Goal: Check status: Check status

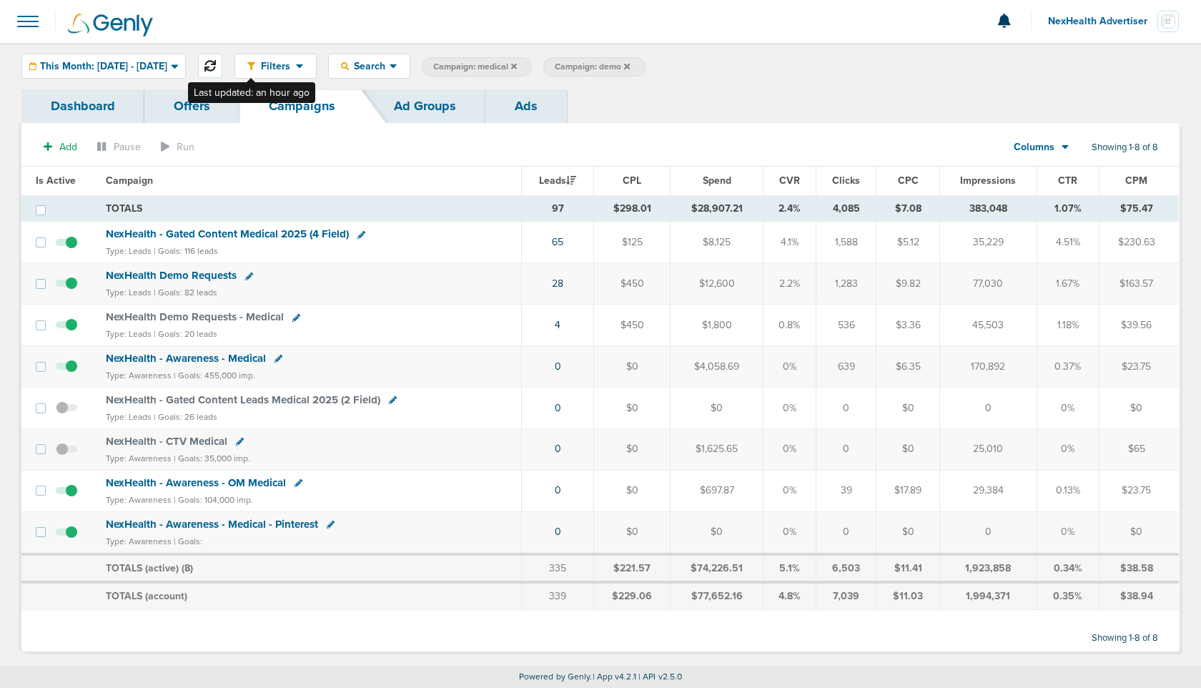
click at [216, 64] on icon at bounding box center [209, 65] width 11 height 11
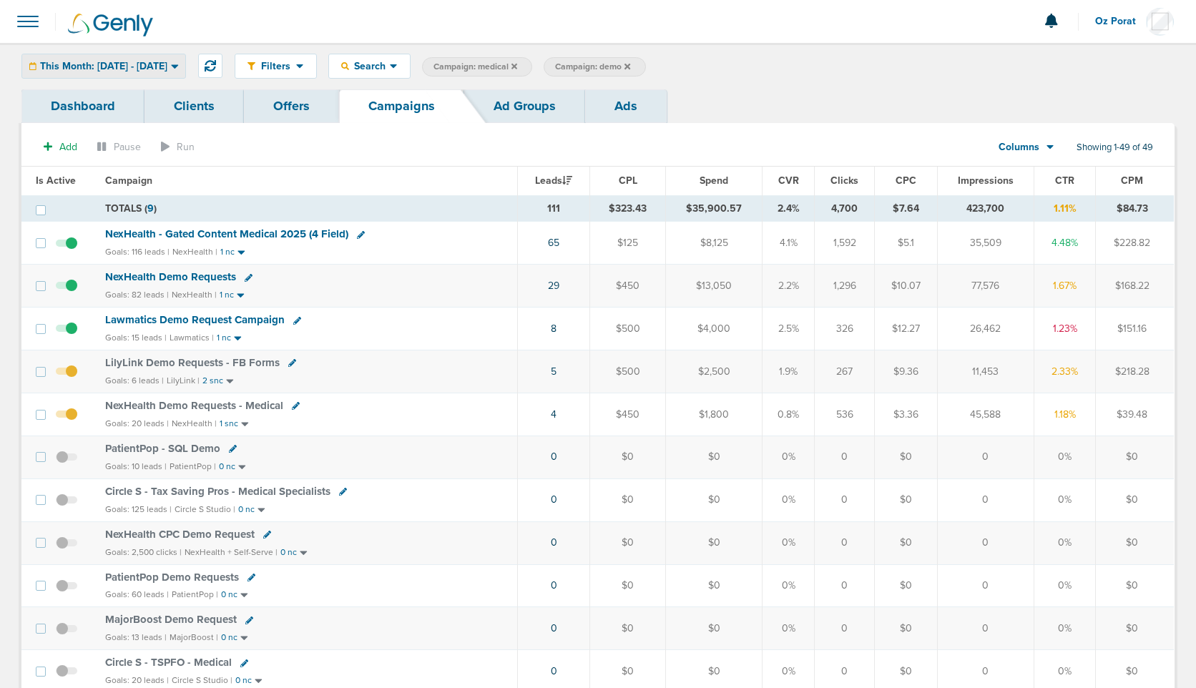
click at [151, 68] on span "This Month: [DATE] - [DATE]" at bounding box center [103, 66] width 127 height 10
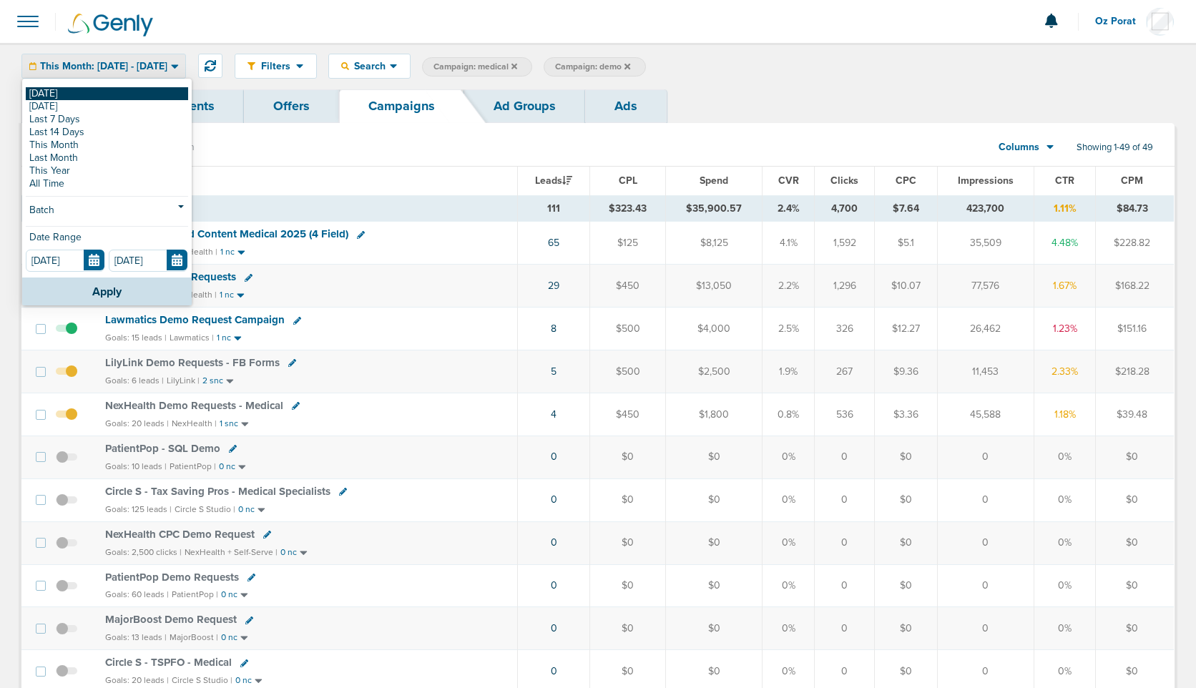
click at [97, 92] on link "[DATE]" at bounding box center [107, 93] width 162 height 13
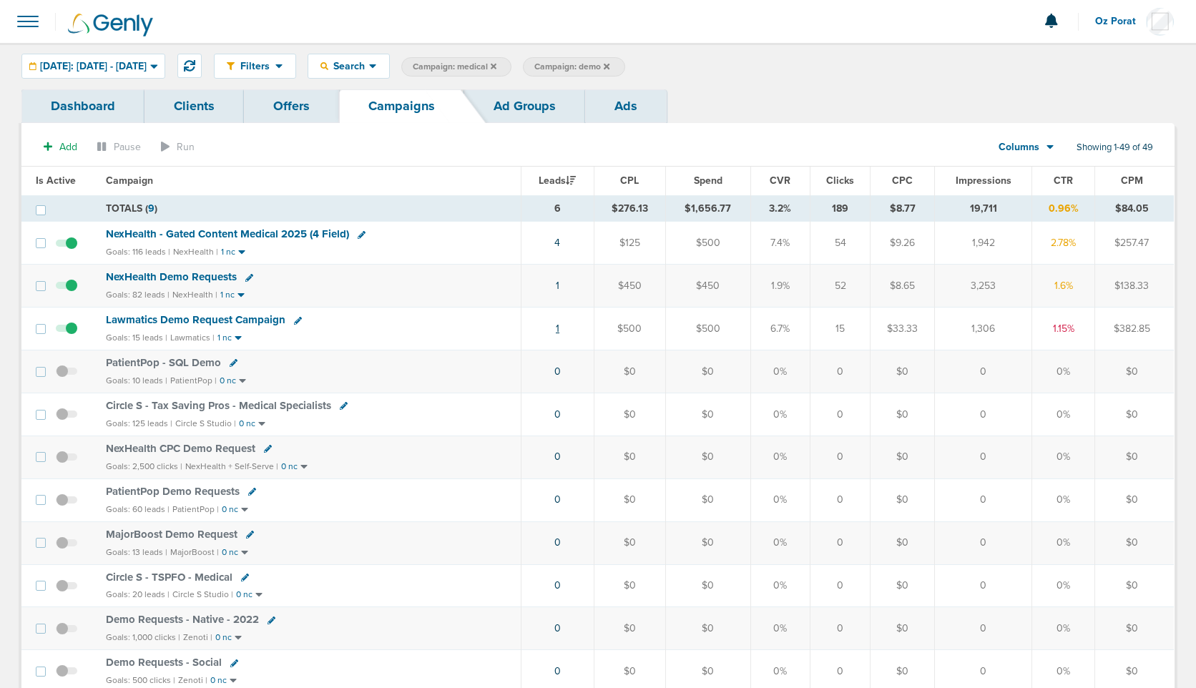
click at [559, 328] on link "1" at bounding box center [558, 328] width 4 height 12
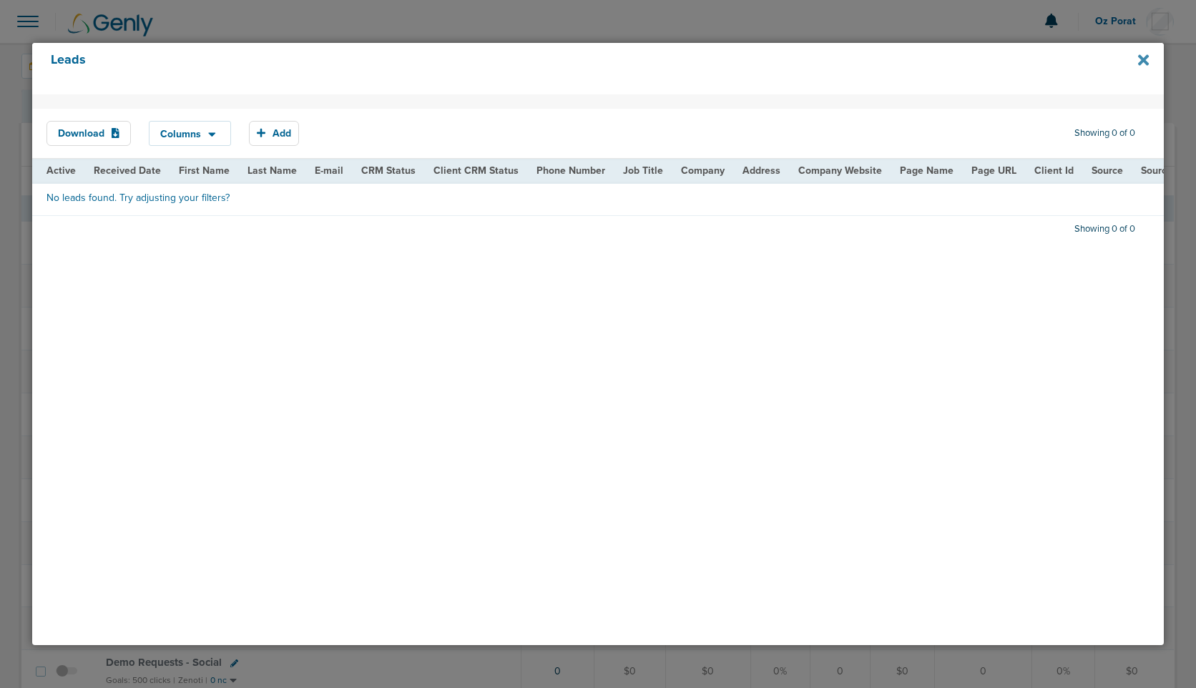
click at [1143, 54] on icon at bounding box center [1143, 60] width 11 height 16
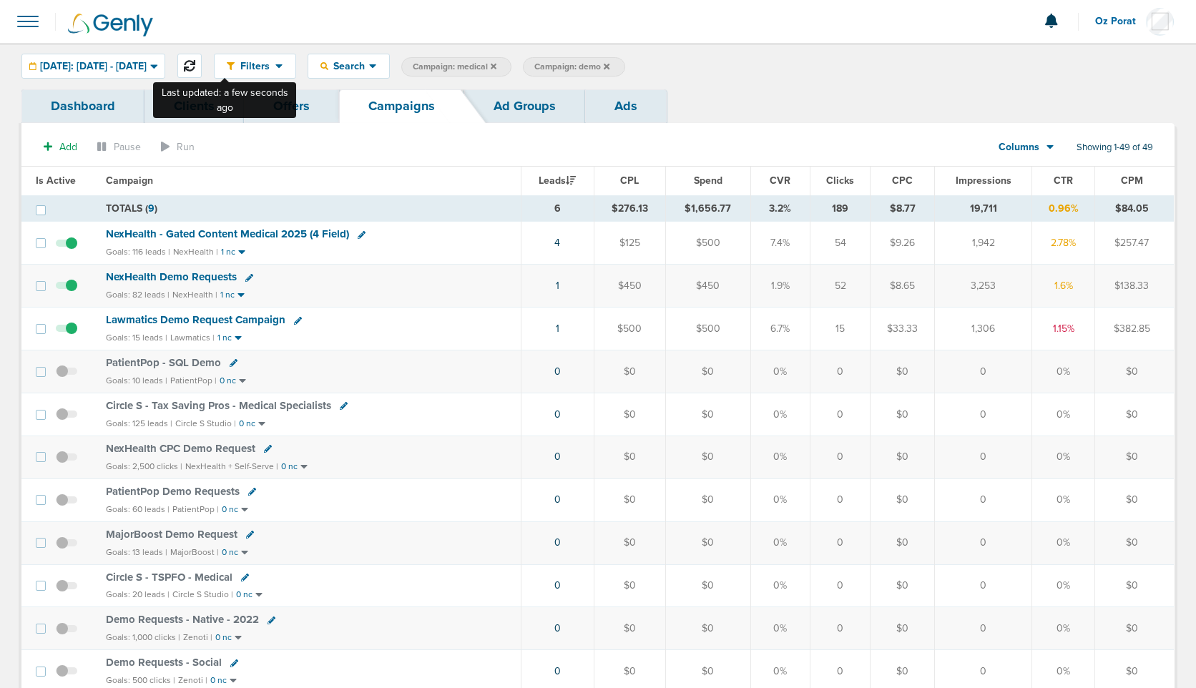
click at [195, 64] on icon at bounding box center [189, 65] width 11 height 11
click at [166, 320] on span "Lawmatics Demo Request Campaign" at bounding box center [195, 319] width 179 height 13
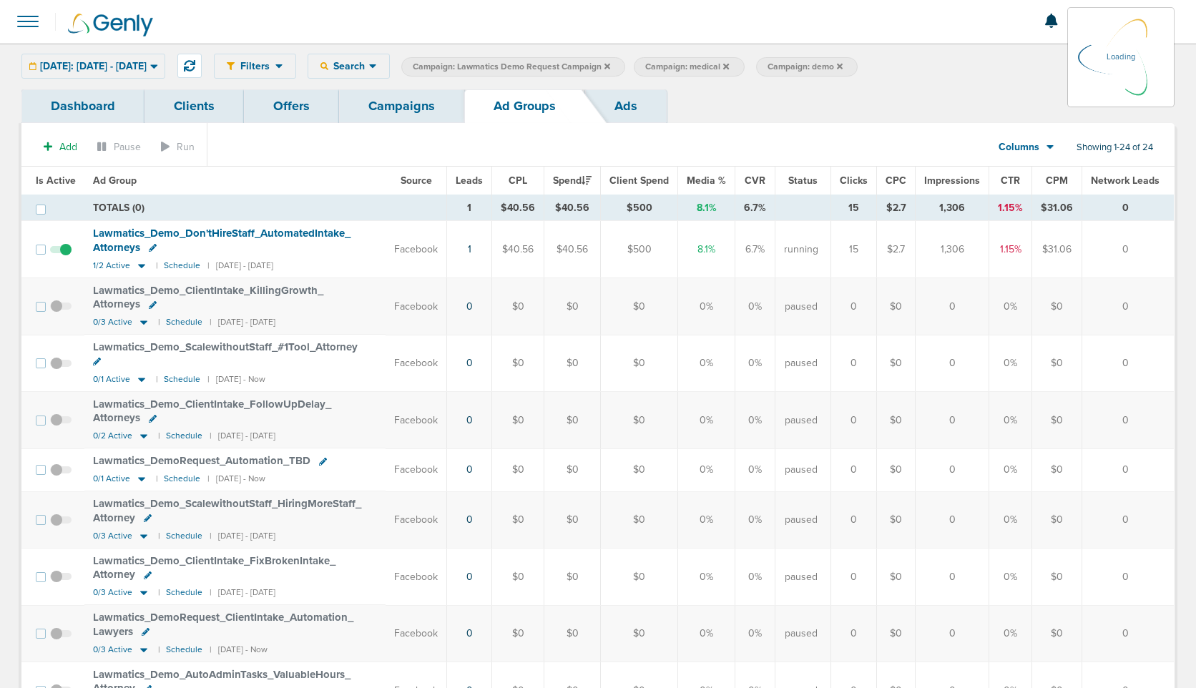
click at [33, 21] on span at bounding box center [27, 21] width 31 height 31
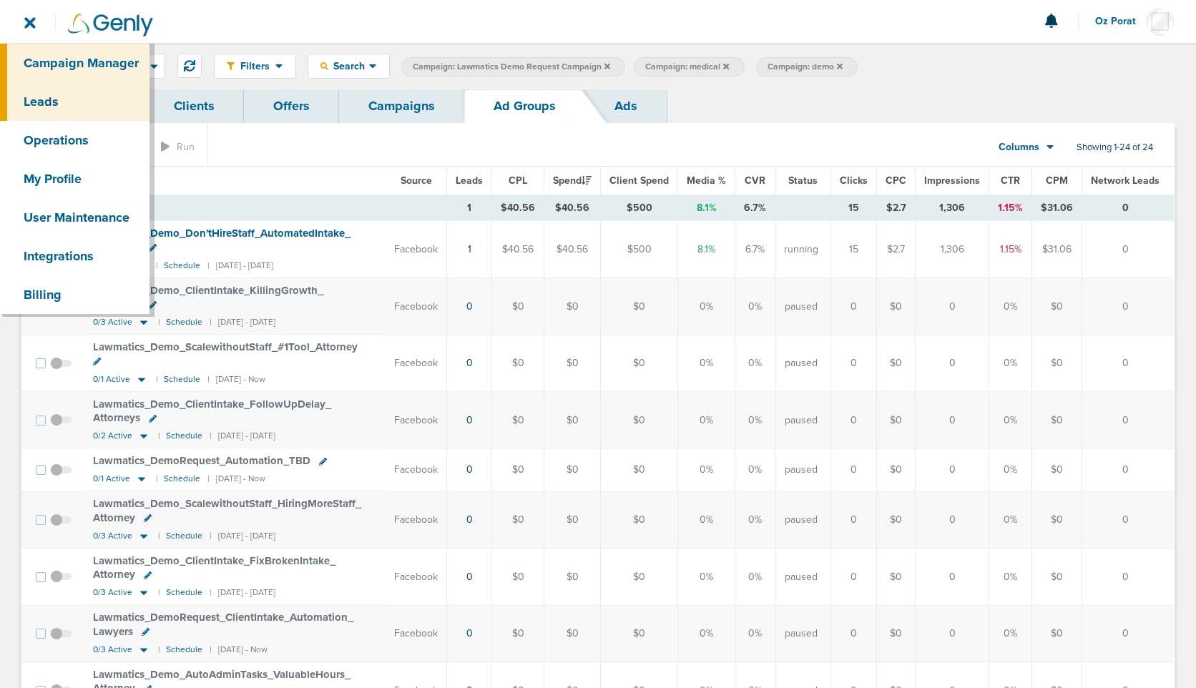
click at [59, 96] on link "Leads" at bounding box center [74, 101] width 149 height 39
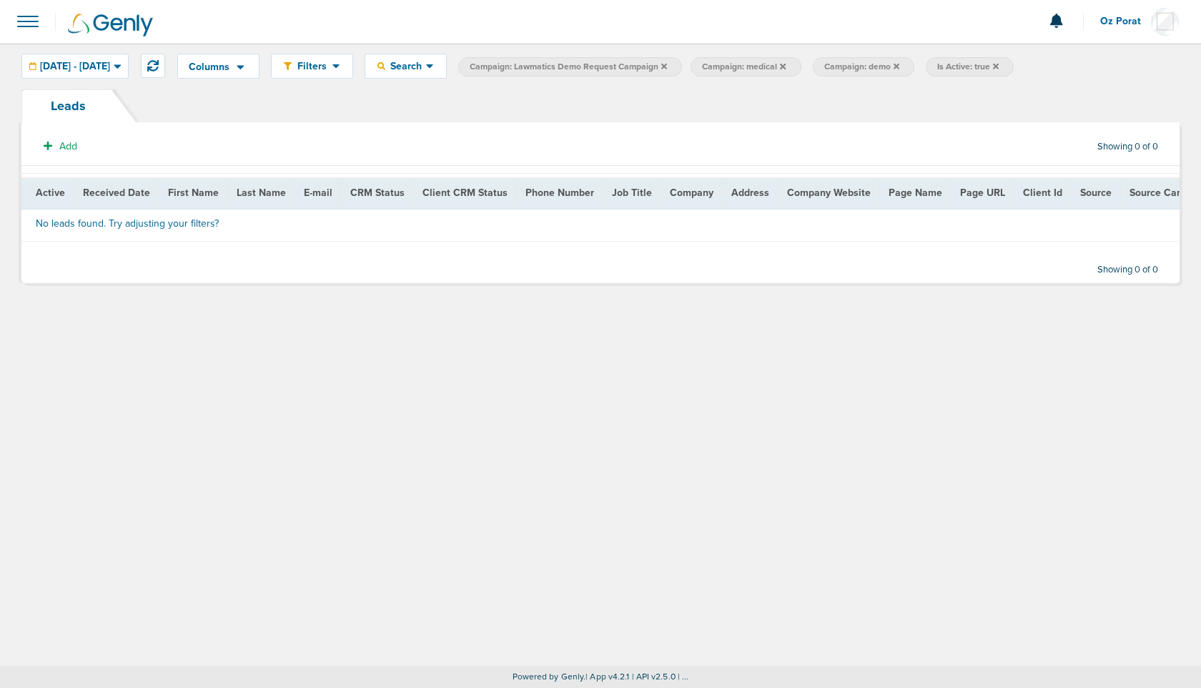
click at [999, 68] on icon at bounding box center [996, 66] width 6 height 6
click at [786, 67] on icon at bounding box center [783, 66] width 6 height 6
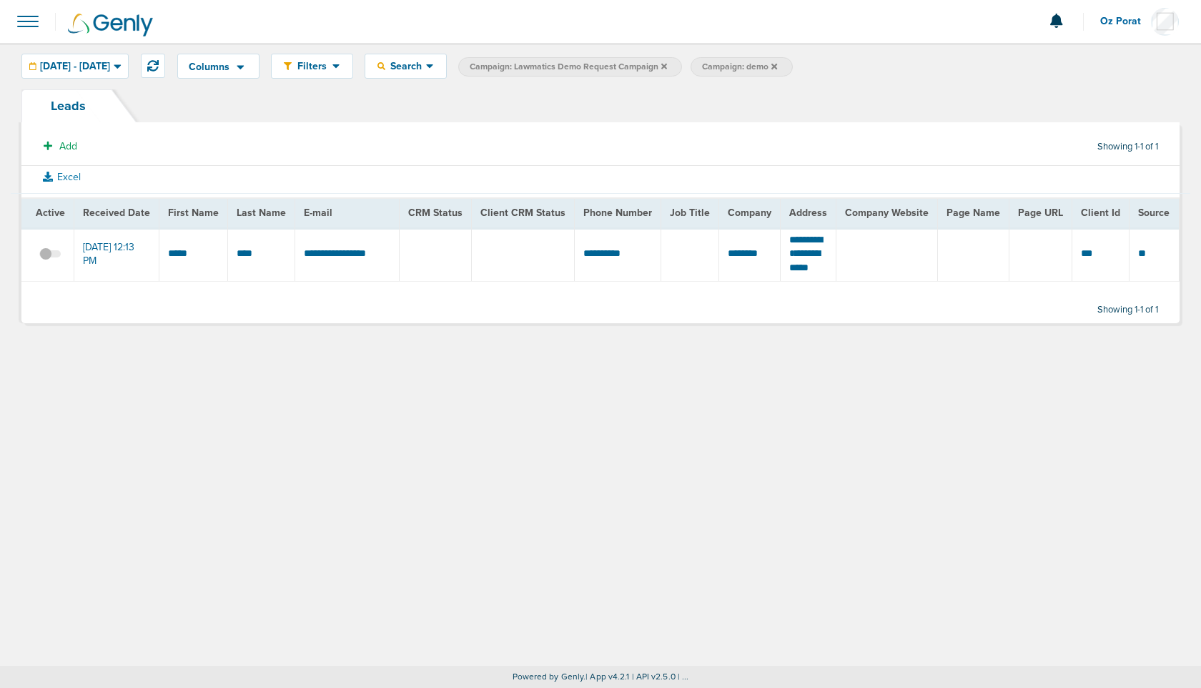
click at [32, 19] on span at bounding box center [27, 21] width 31 height 31
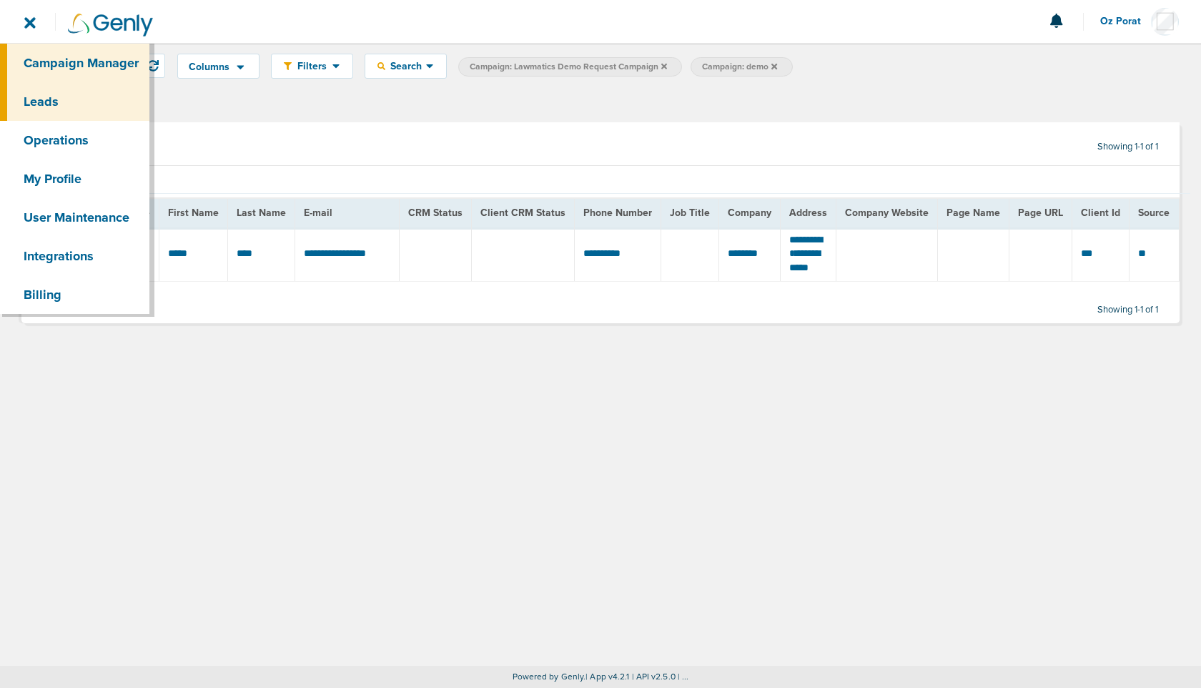
click at [48, 56] on link "Campaign Manager" at bounding box center [74, 63] width 149 height 39
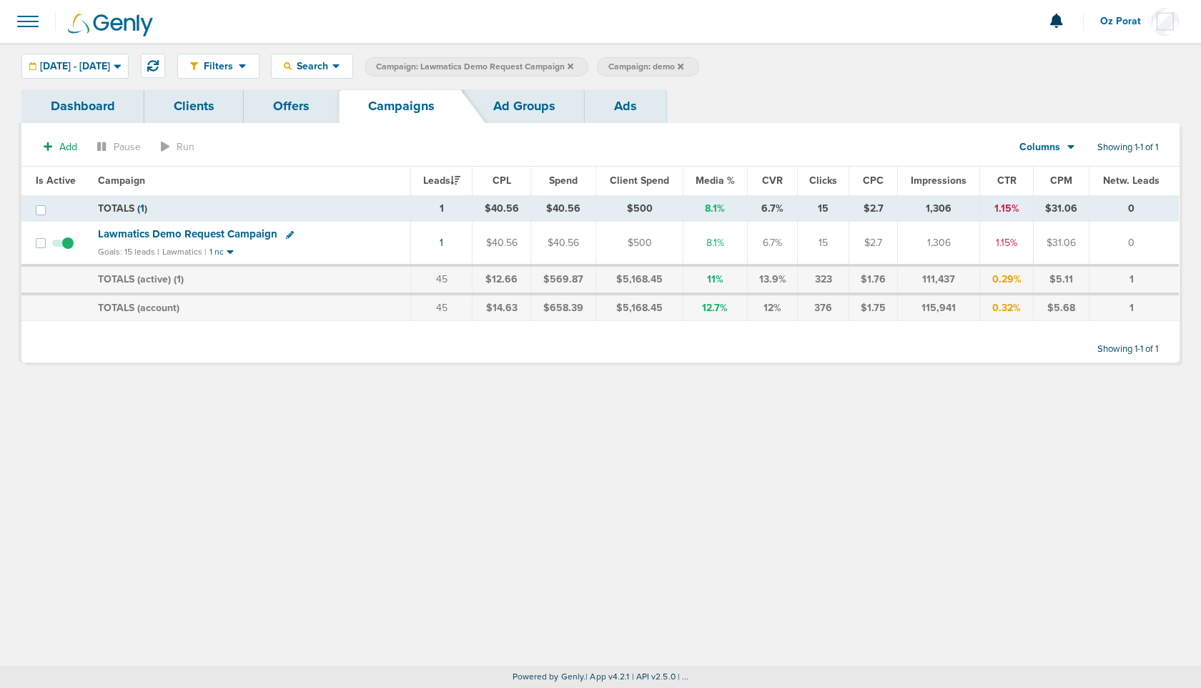
click at [684, 66] on icon at bounding box center [681, 66] width 6 height 6
click at [573, 64] on icon at bounding box center [571, 66] width 6 height 6
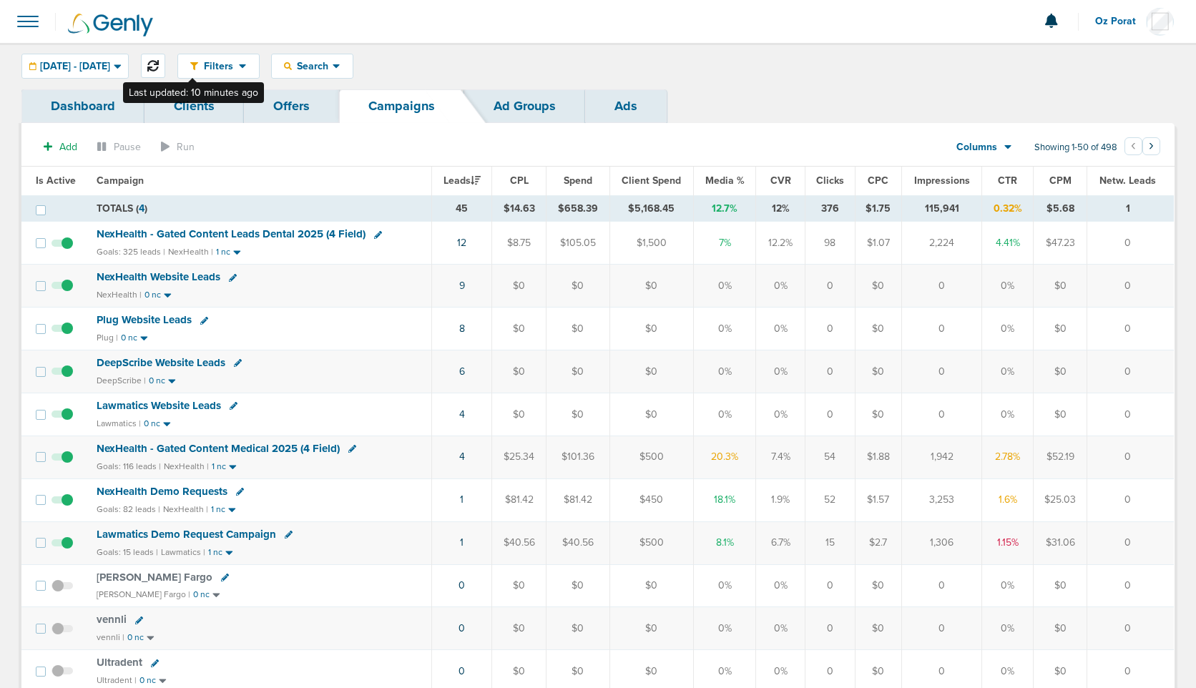
click at [159, 66] on icon at bounding box center [152, 65] width 11 height 11
click at [109, 56] on div "08.12.2025 - 08.12.2025" at bounding box center [75, 66] width 106 height 24
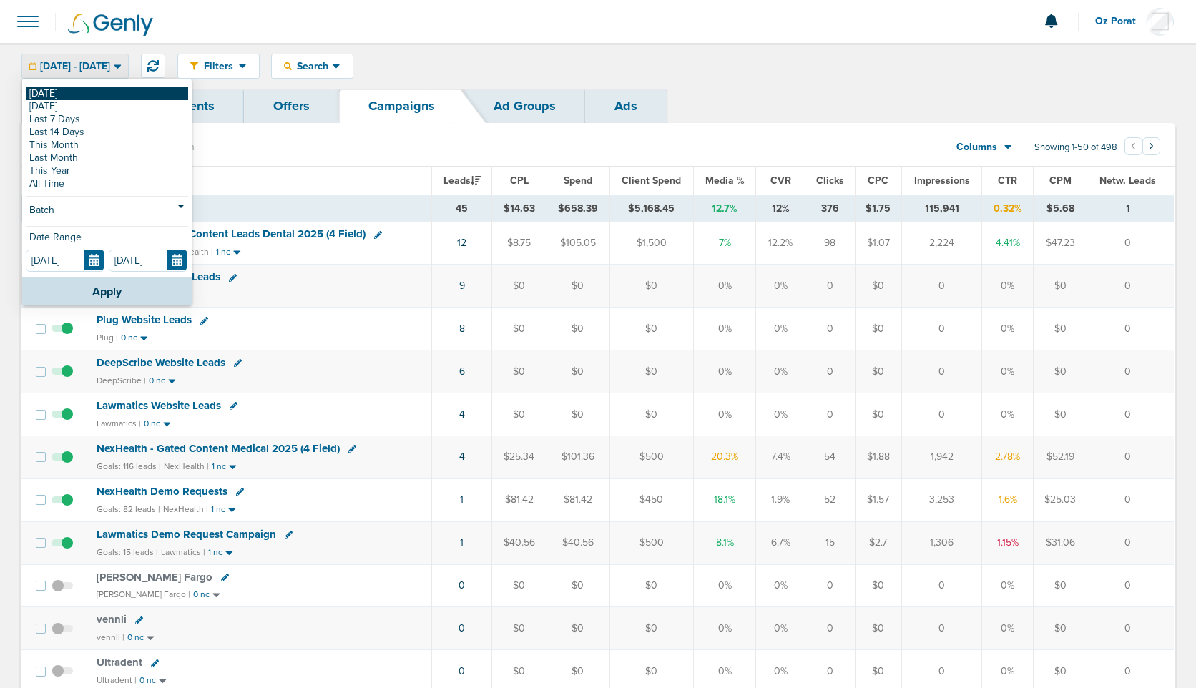
click at [78, 93] on link "[DATE]" at bounding box center [107, 93] width 162 height 13
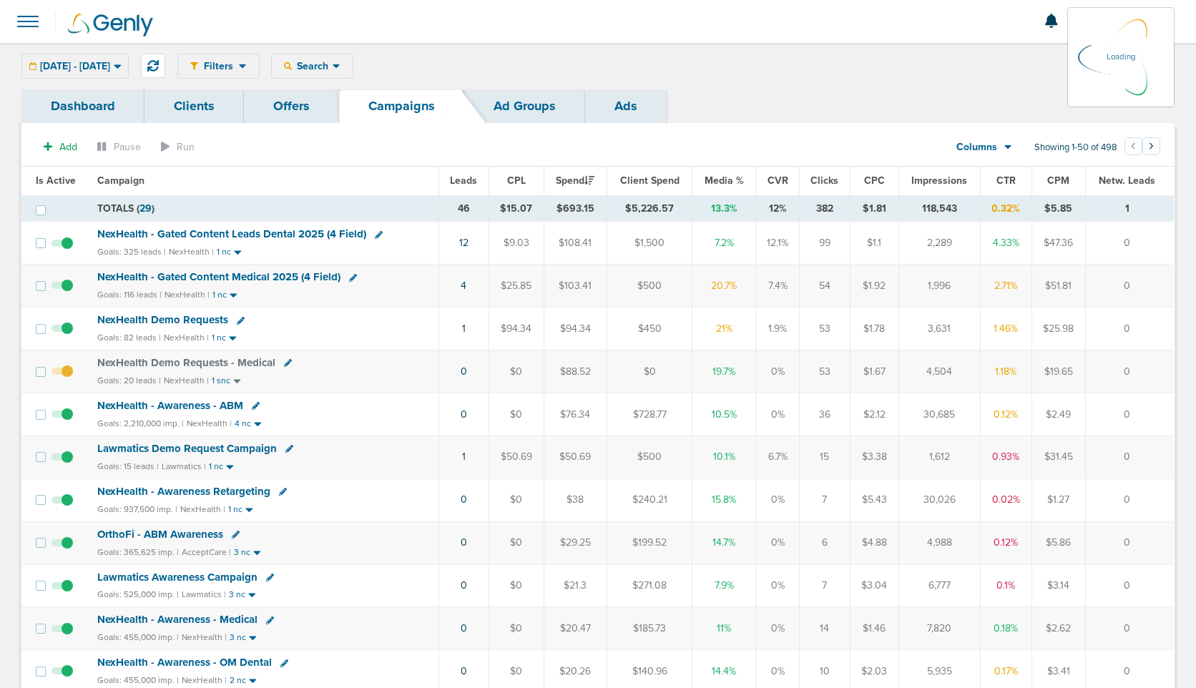
click at [33, 34] on span at bounding box center [27, 21] width 31 height 31
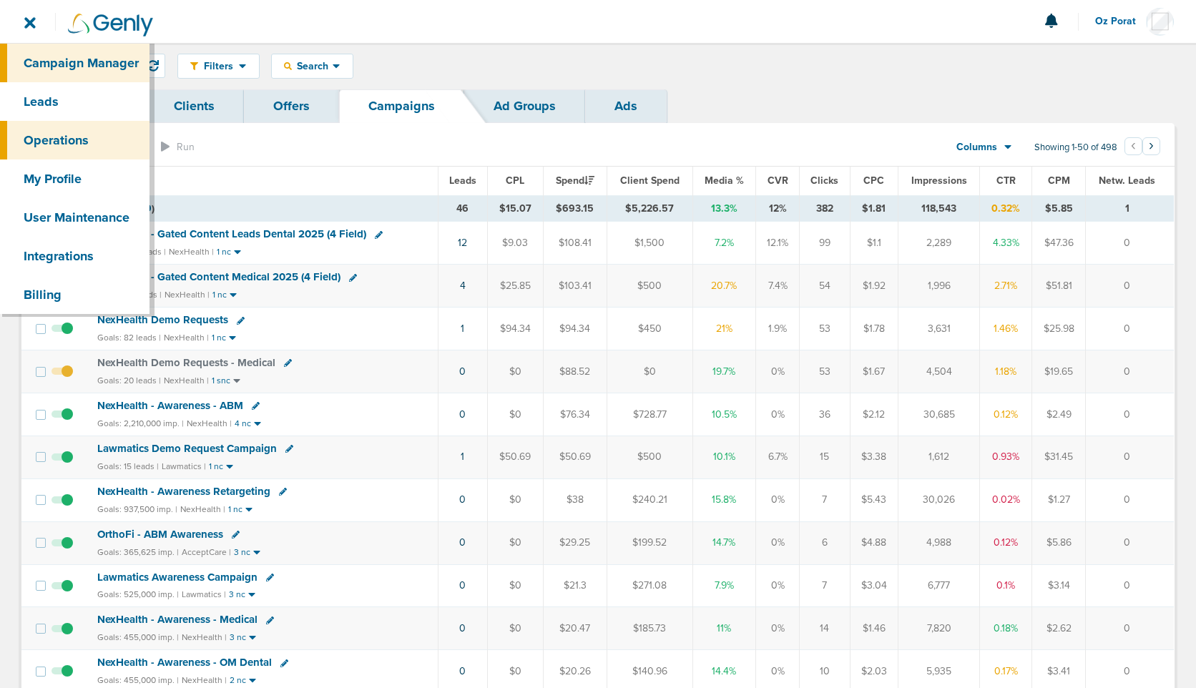
click at [57, 144] on link "Operations" at bounding box center [74, 140] width 149 height 39
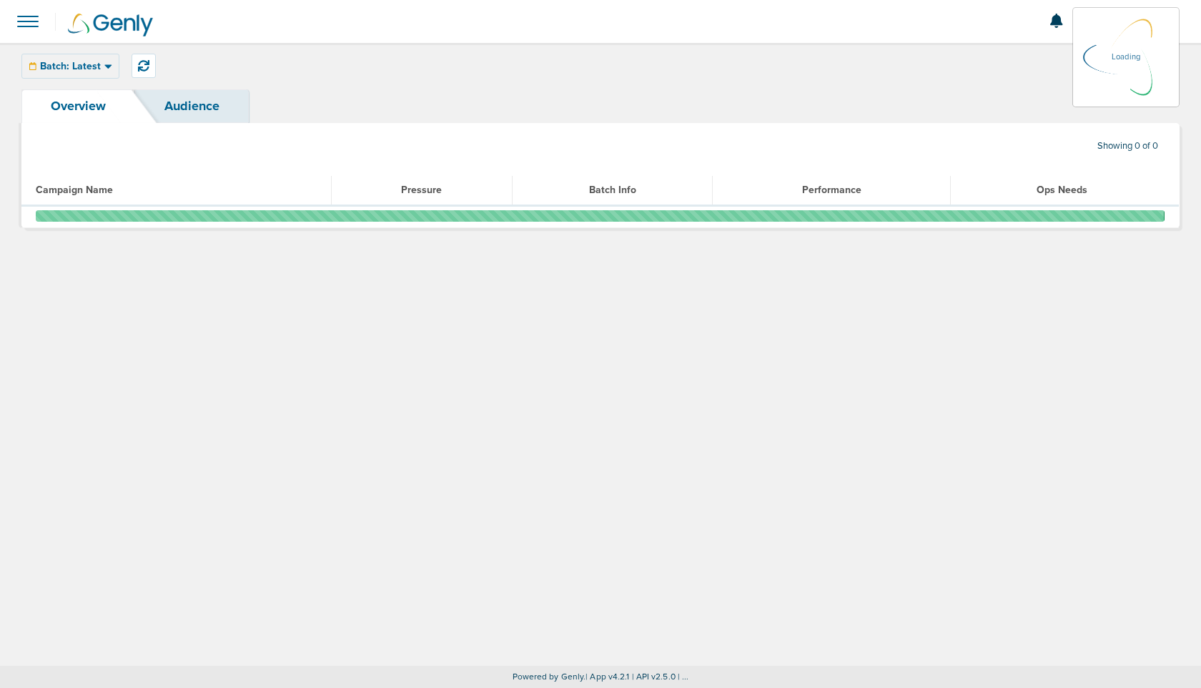
click at [24, 22] on span at bounding box center [27, 21] width 31 height 31
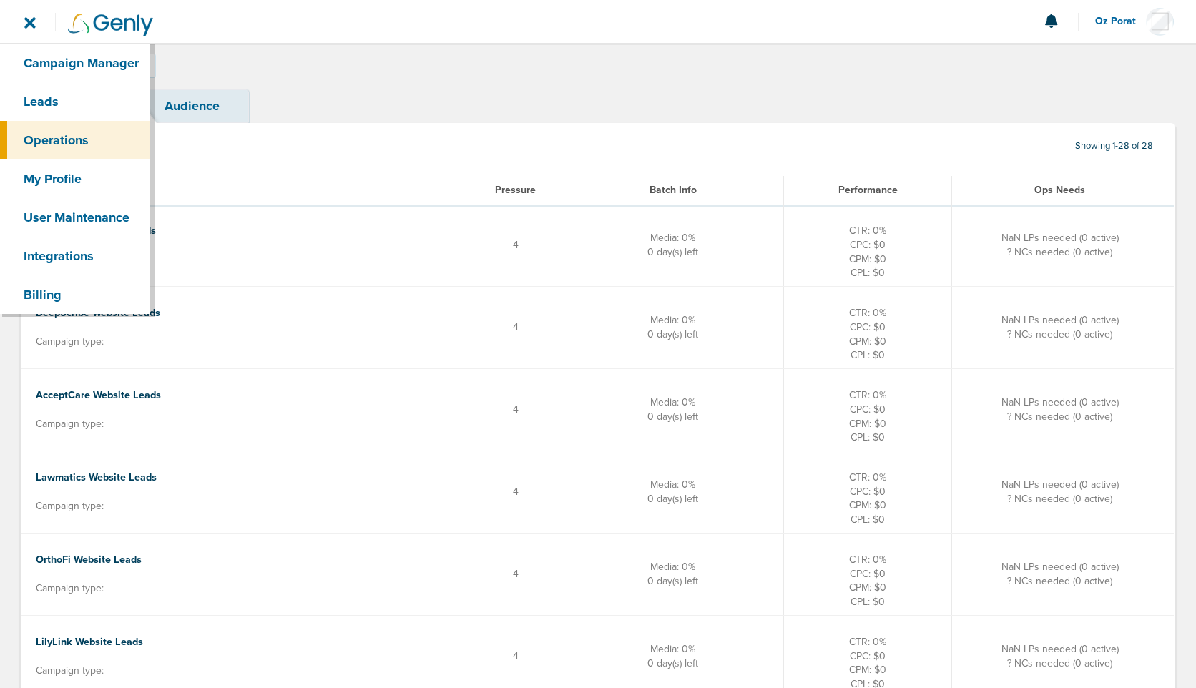
click at [501, 60] on div "Batch: Latest Today Yesterday Last 7 Days Last 14 Days This Month Last Month Th…" at bounding box center [598, 66] width 1196 height 46
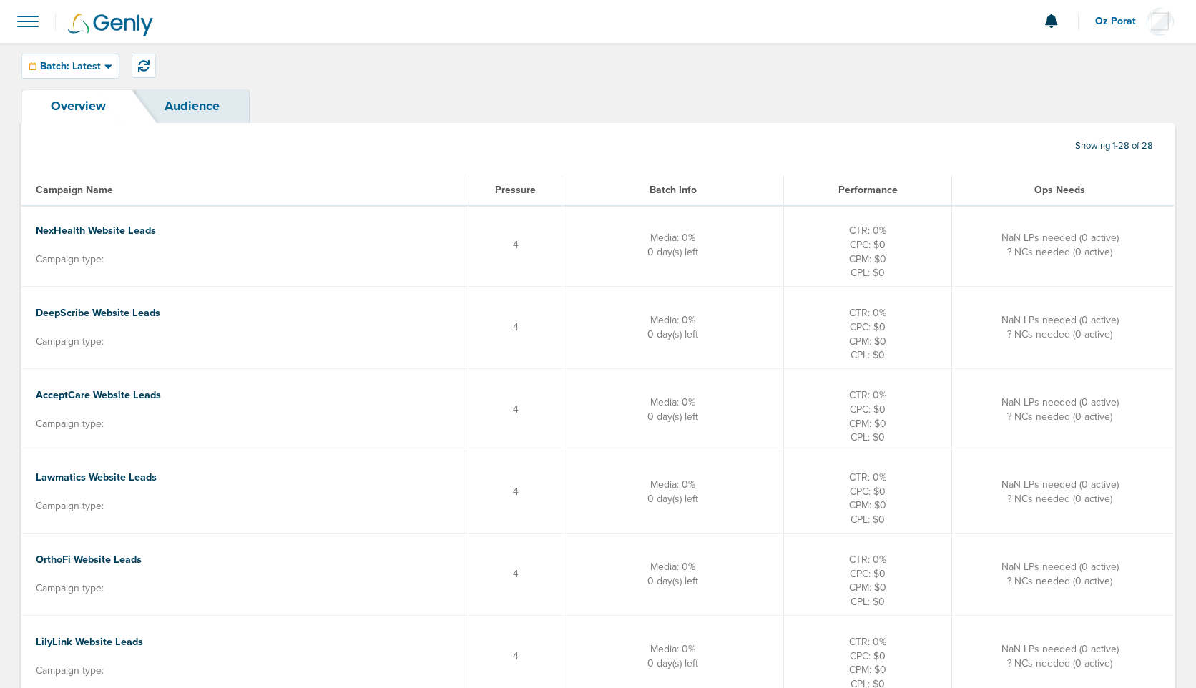
click at [230, 111] on link "Audience" at bounding box center [192, 106] width 114 height 34
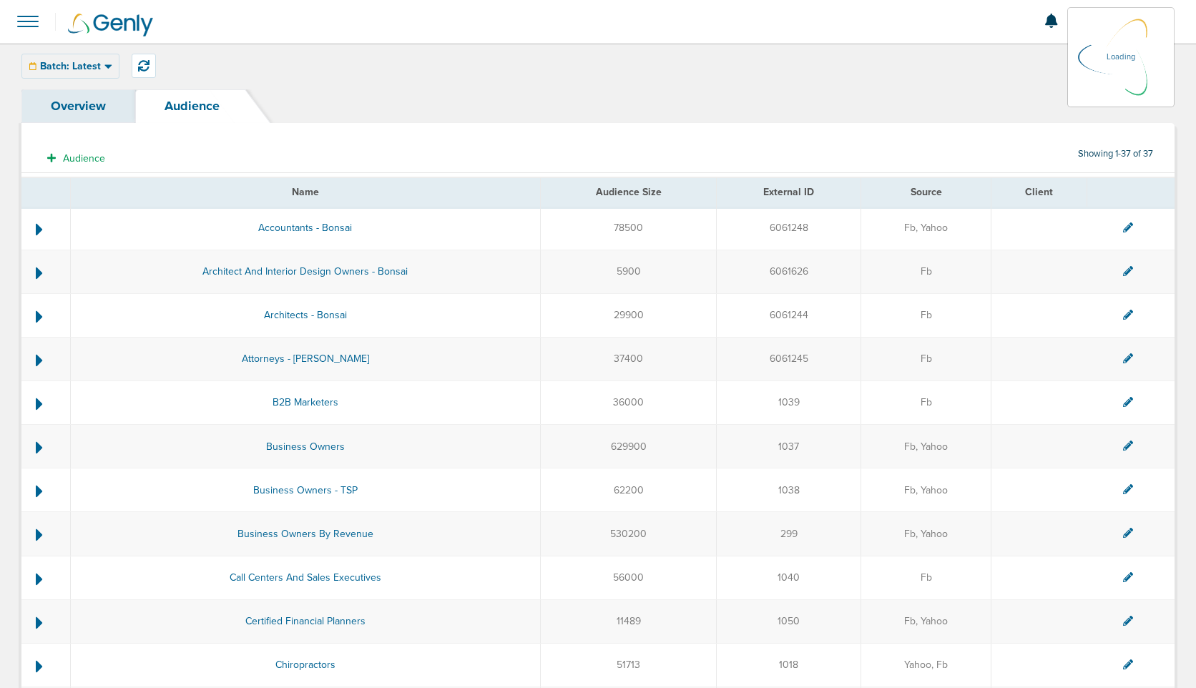
click at [98, 106] on link "Overview" at bounding box center [78, 106] width 114 height 34
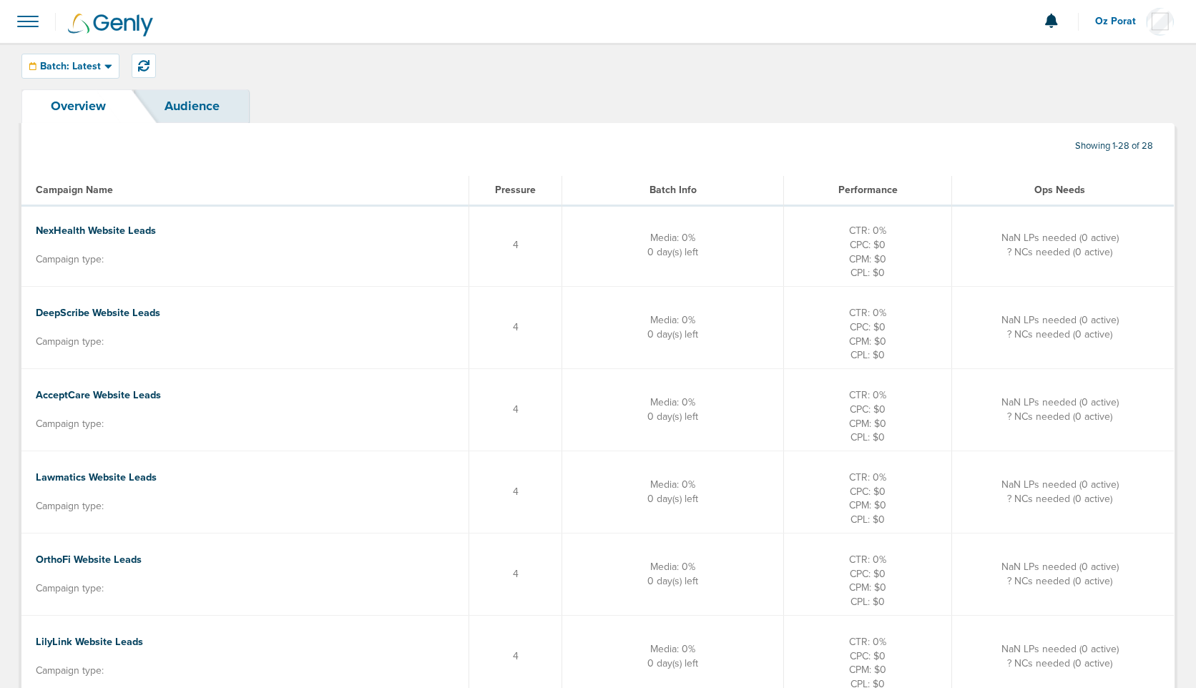
click at [25, 24] on span at bounding box center [27, 21] width 31 height 31
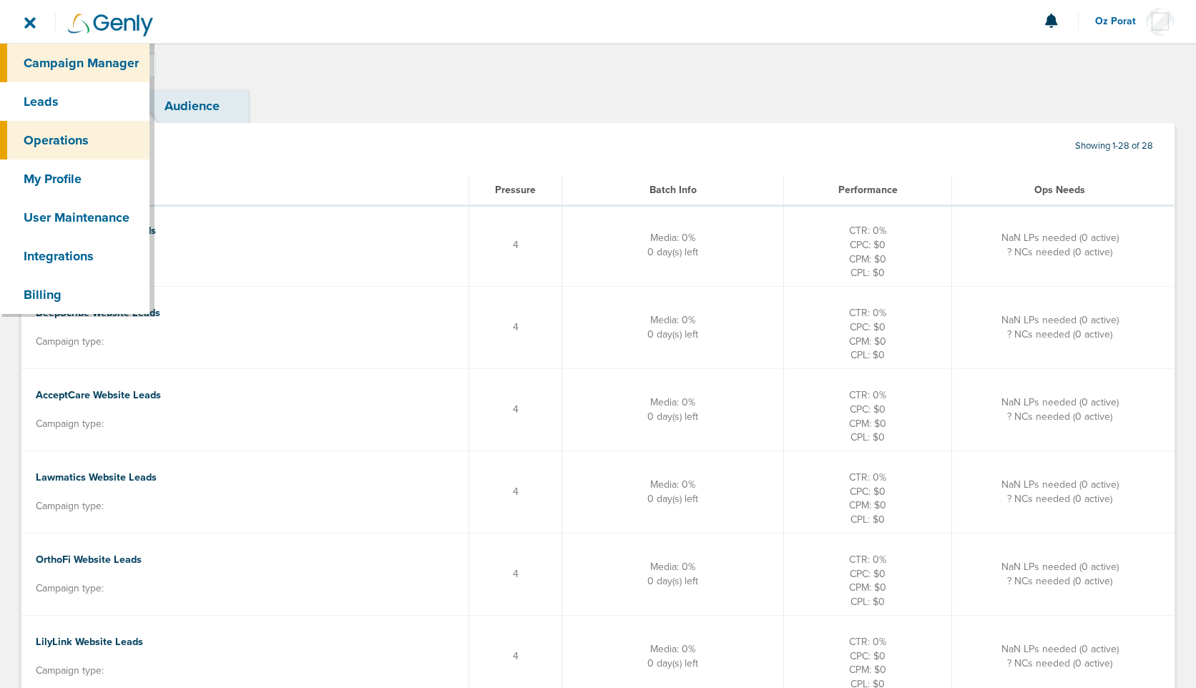
click at [71, 66] on link "Campaign Manager" at bounding box center [74, 63] width 149 height 39
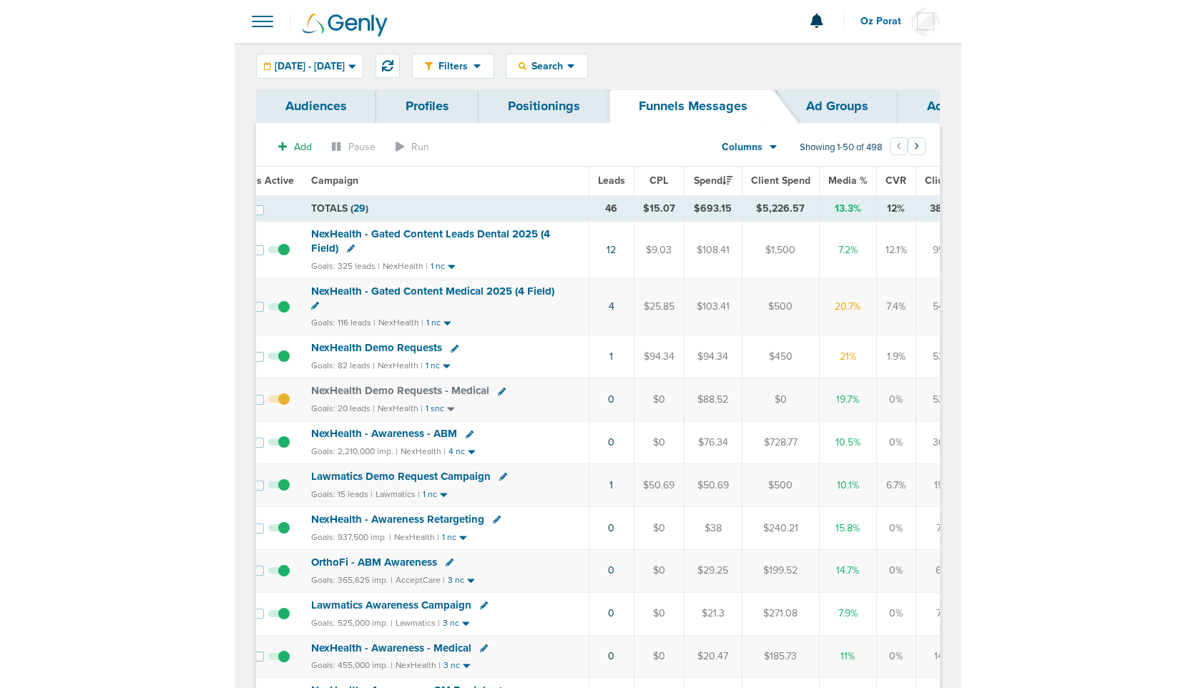
scroll to position [0, 18]
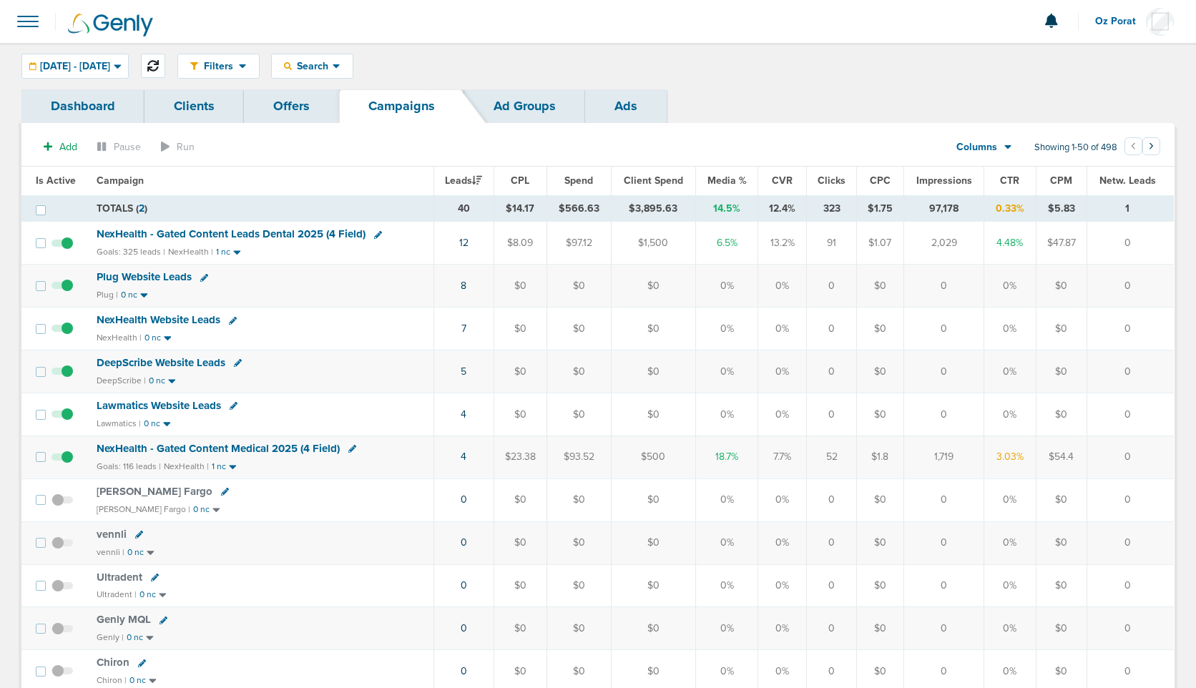
click at [159, 61] on icon at bounding box center [152, 65] width 11 height 11
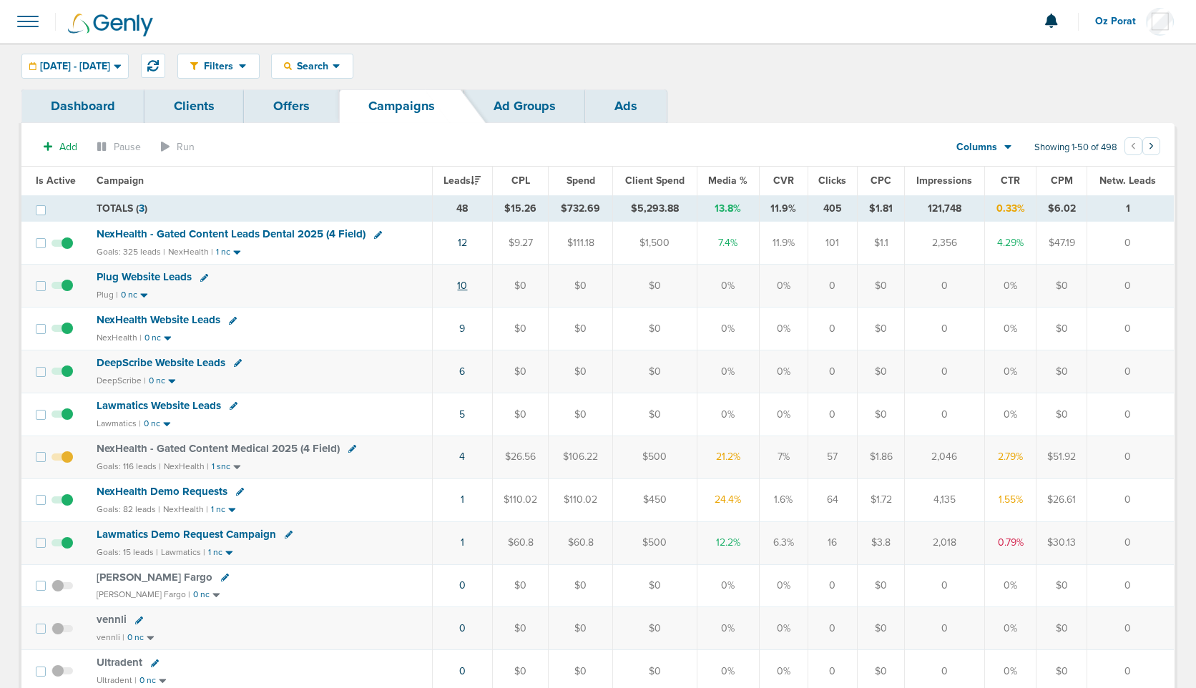
click at [465, 287] on link "10" at bounding box center [462, 286] width 10 height 12
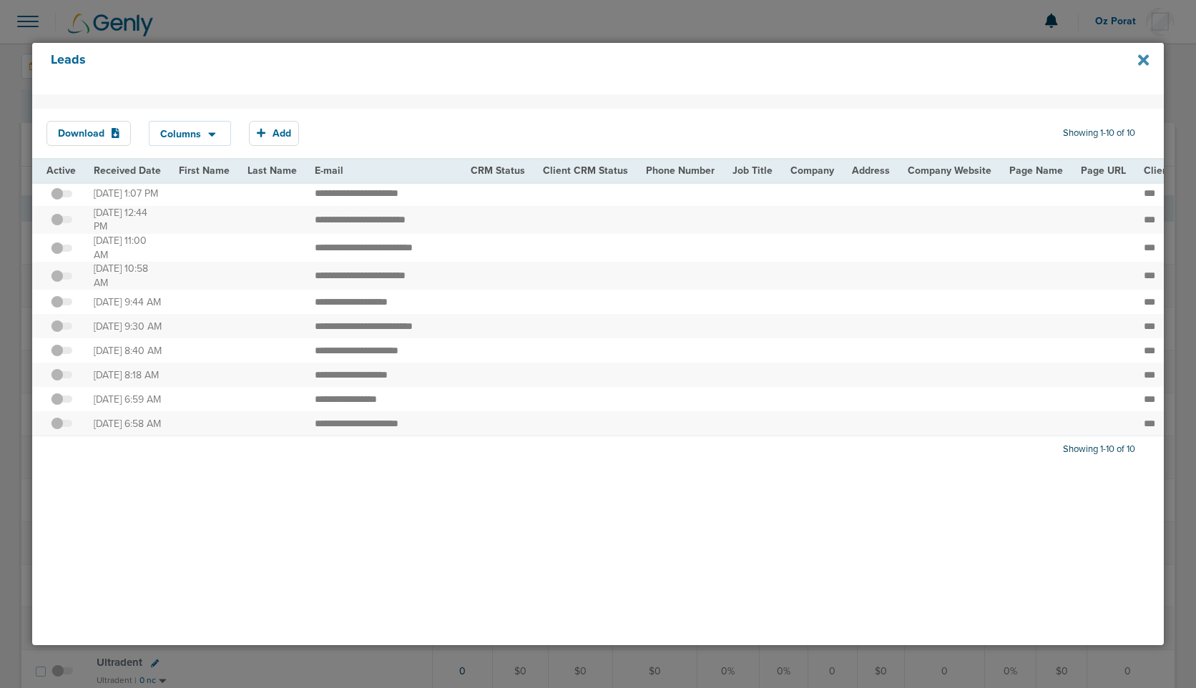
click at [1146, 56] on icon at bounding box center [1143, 60] width 11 height 11
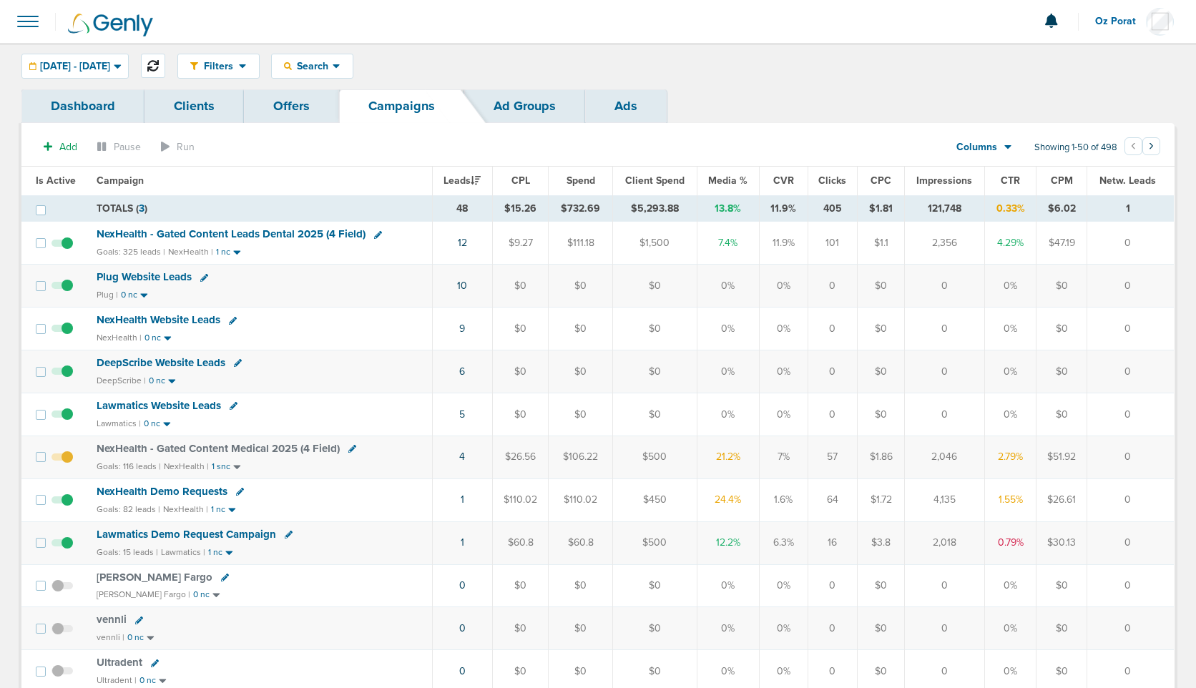
click at [159, 61] on icon at bounding box center [152, 65] width 11 height 11
click at [467, 287] on link "10" at bounding box center [462, 286] width 10 height 12
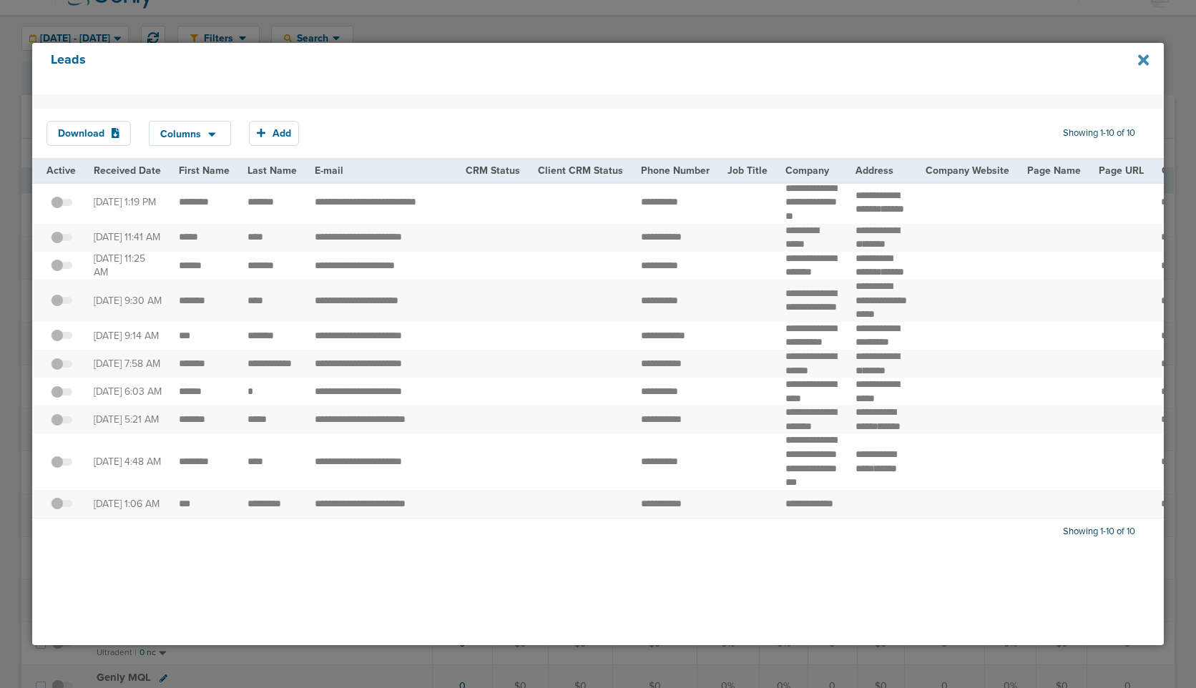
click at [1142, 59] on icon at bounding box center [1143, 60] width 11 height 11
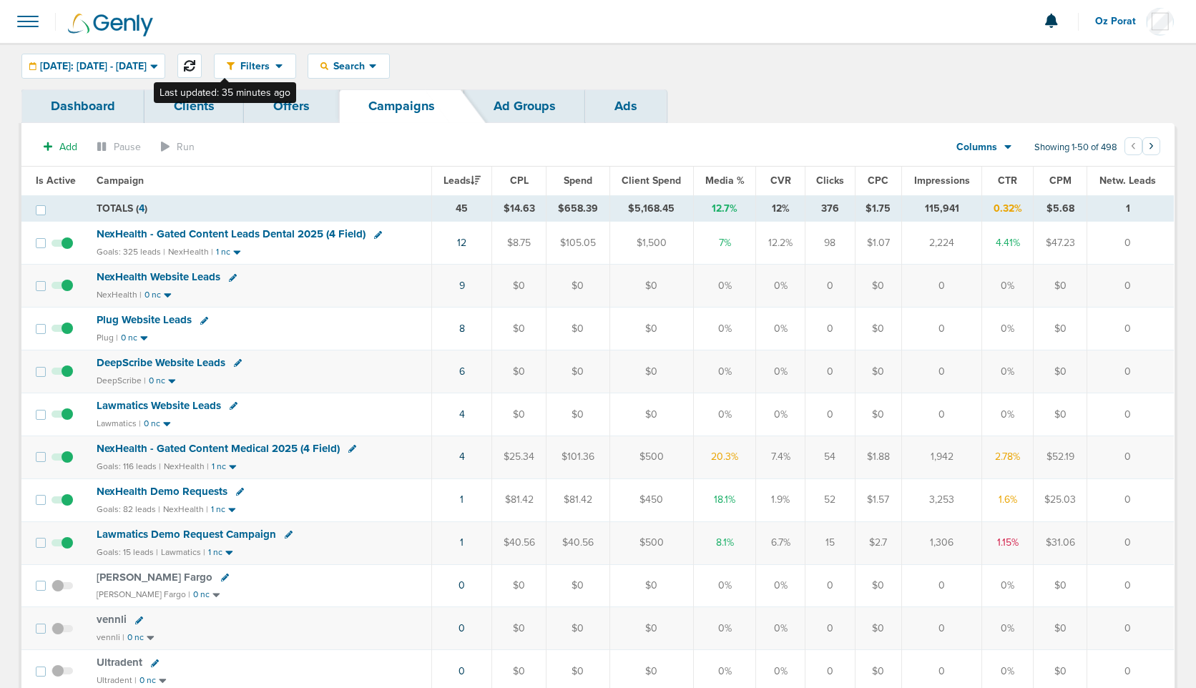
click at [202, 62] on button at bounding box center [189, 66] width 24 height 24
